Goal: Register for event/course

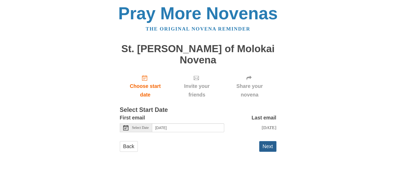
click at [263, 141] on button "Next" at bounding box center [267, 146] width 17 height 11
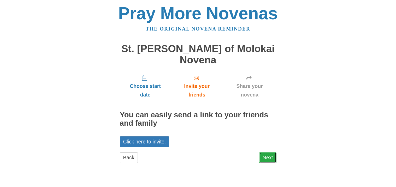
click at [265, 152] on link "Next" at bounding box center [267, 157] width 17 height 11
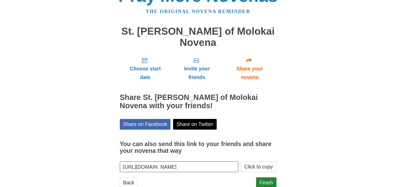
scroll to position [20, 0]
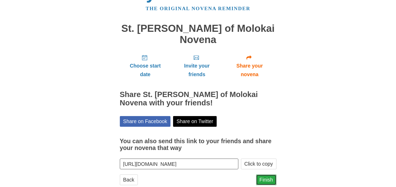
click at [267, 174] on link "Finish" at bounding box center [266, 179] width 20 height 11
